Goal: Navigation & Orientation: Understand site structure

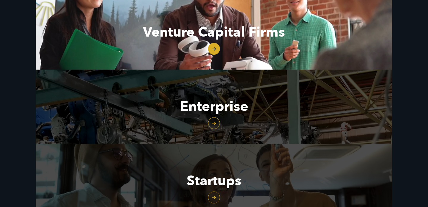
scroll to position [625, 0]
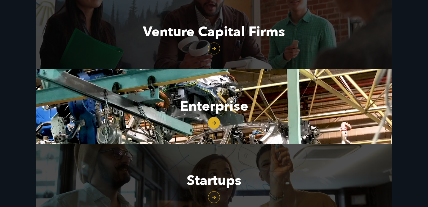
click at [210, 118] on link "Enterprise" at bounding box center [214, 106] width 357 height 74
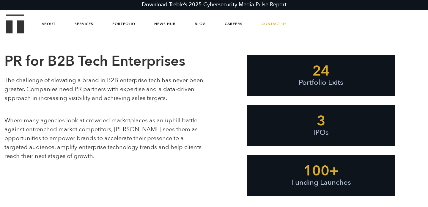
click at [228, 21] on link "Careers" at bounding box center [234, 24] width 18 height 18
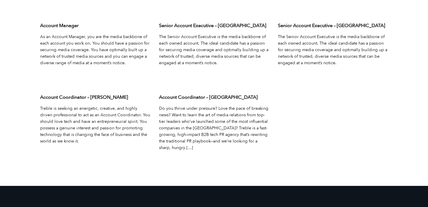
scroll to position [1994, 0]
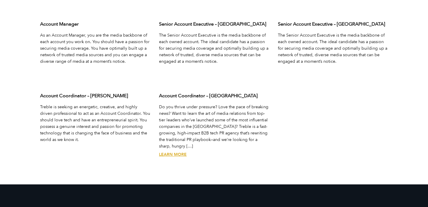
click at [171, 152] on link "Learn More" at bounding box center [173, 155] width 28 height 6
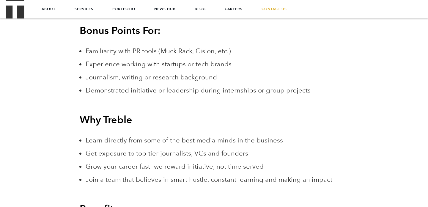
scroll to position [839, 0]
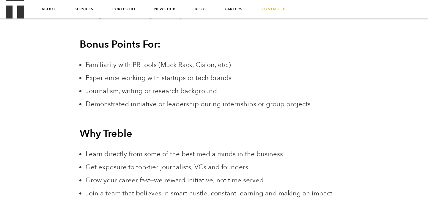
click at [123, 9] on link "Portfolio" at bounding box center [123, 9] width 23 height 18
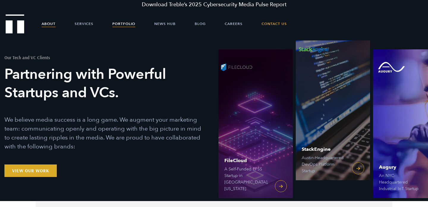
click at [50, 24] on link "About" at bounding box center [49, 24] width 14 height 18
